Goal: Information Seeking & Learning: Learn about a topic

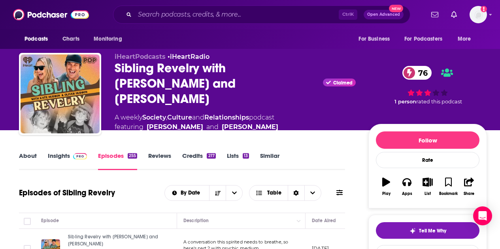
click at [168, 8] on div "Ctrl K Open Advanced New" at bounding box center [261, 15] width 297 height 18
click at [168, 13] on input "Search podcasts, credits, & more..." at bounding box center [237, 14] width 204 height 13
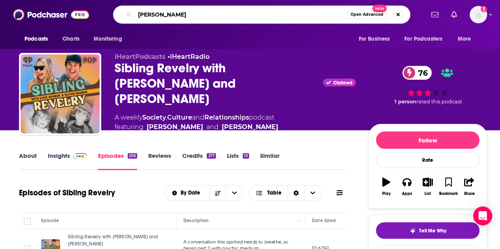
type input "[PERSON_NAME]"
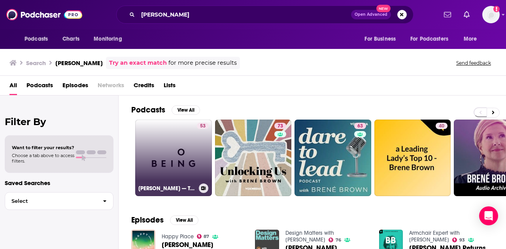
click at [177, 156] on link "53 [PERSON_NAME] — The Courage to Be Vulnerable" at bounding box center [173, 158] width 77 height 77
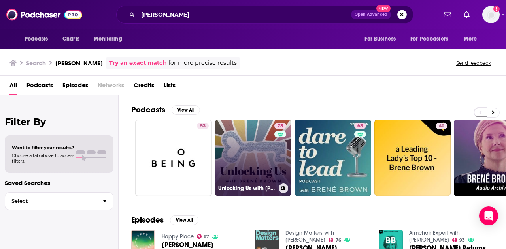
click at [257, 151] on link "73 Unlocking Us with [PERSON_NAME]" at bounding box center [253, 158] width 77 height 77
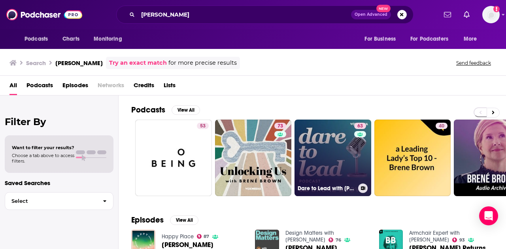
click at [335, 154] on link "63 Dare to Lead with [PERSON_NAME]" at bounding box center [332, 158] width 77 height 77
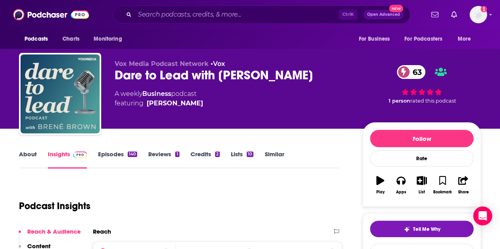
click at [120, 155] on link "Episodes 140" at bounding box center [117, 160] width 39 height 18
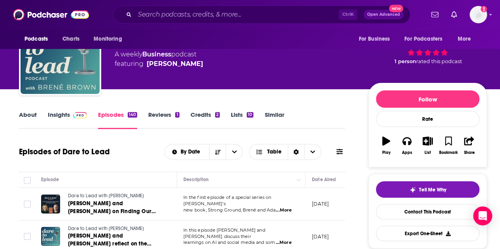
scroll to position [119, 0]
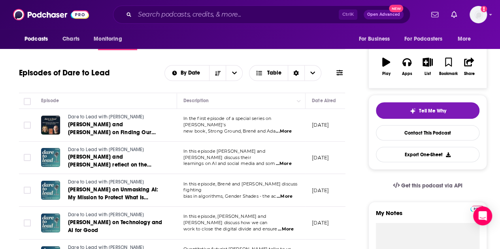
click at [289, 129] on span "...More" at bounding box center [284, 131] width 16 height 6
click at [281, 128] on span "...More" at bounding box center [284, 131] width 16 height 6
drag, startPoint x: 181, startPoint y: 106, endPoint x: 274, endPoint y: 147, distance: 101.9
click at [287, 128] on span "...More" at bounding box center [284, 131] width 16 height 6
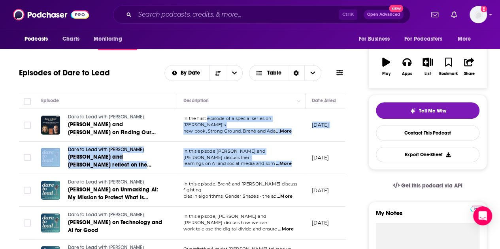
drag, startPoint x: 290, startPoint y: 162, endPoint x: 207, endPoint y: 109, distance: 98.4
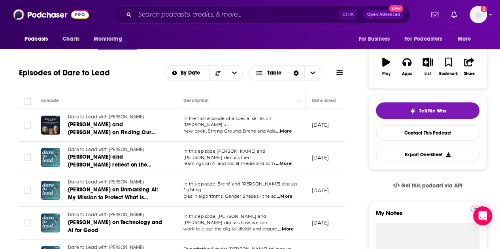
click at [202, 124] on span "In the first episode of a special series on [PERSON_NAME]'s" at bounding box center [227, 122] width 88 height 12
click at [119, 117] on span "Dare to Lead with [PERSON_NAME]" at bounding box center [106, 117] width 76 height 6
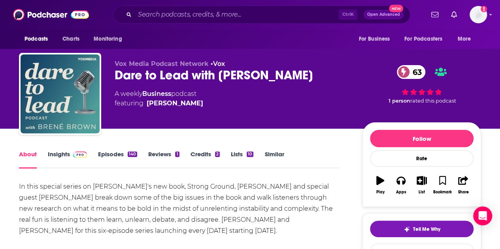
scroll to position [79, 0]
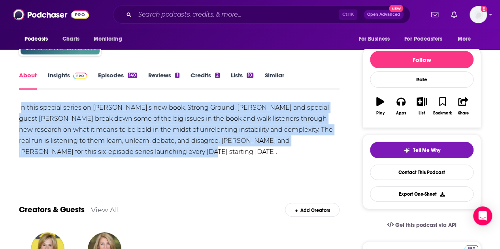
drag, startPoint x: 138, startPoint y: 156, endPoint x: 20, endPoint y: 111, distance: 125.7
click at [20, 111] on div "In this special series on [PERSON_NAME]'s new book, Strong Ground, [PERSON_NAME…" at bounding box center [179, 129] width 320 height 55
copy div "n this special series on [PERSON_NAME]'s new book, Strong Ground, [PERSON_NAME]…"
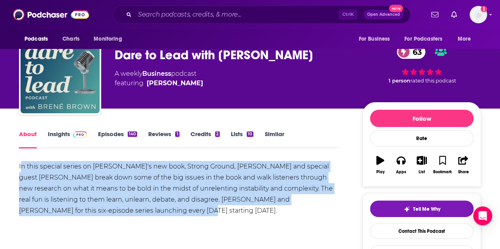
scroll to position [0, 0]
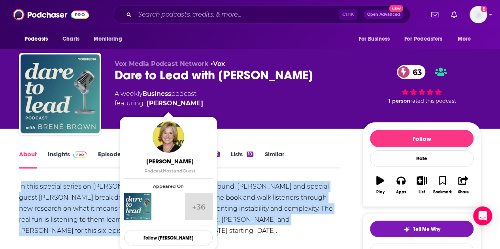
click at [156, 103] on link "[PERSON_NAME]" at bounding box center [175, 103] width 57 height 9
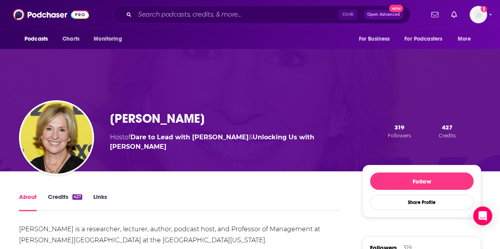
click at [120, 115] on h1 "[PERSON_NAME]" at bounding box center [157, 118] width 95 height 15
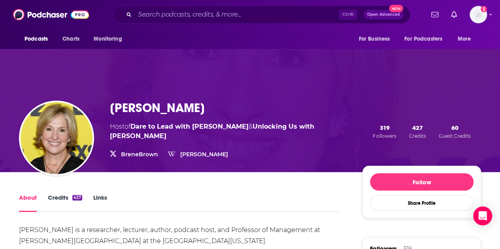
drag, startPoint x: 120, startPoint y: 116, endPoint x: 95, endPoint y: 102, distance: 28.7
click at [95, 102] on div "[PERSON_NAME] Host of Dare to Lead with [PERSON_NAME] & Unlocking Us with [PERS…" at bounding box center [250, 131] width 462 height 81
drag, startPoint x: 140, startPoint y: 106, endPoint x: 110, endPoint y: 106, distance: 30.0
click at [110, 106] on h1 "[PERSON_NAME]" at bounding box center [157, 107] width 95 height 15
copy h1 "Brené"
